Goal: Information Seeking & Learning: Learn about a topic

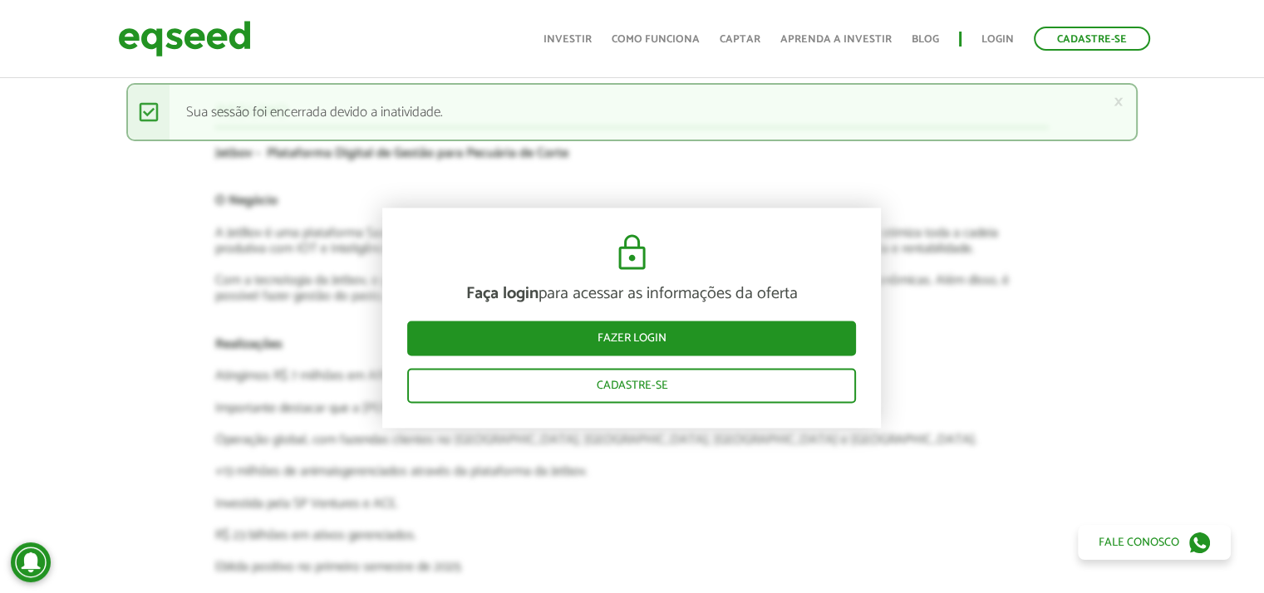
scroll to position [2164, 0]
